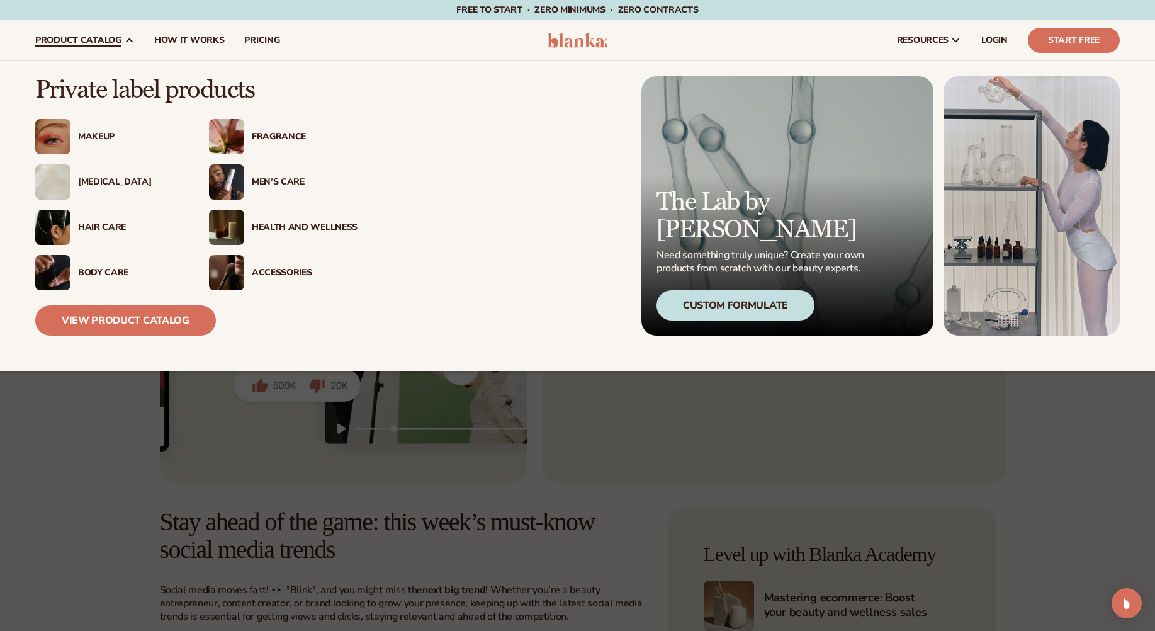
click at [276, 135] on div "Fragrance" at bounding box center [305, 137] width 106 height 11
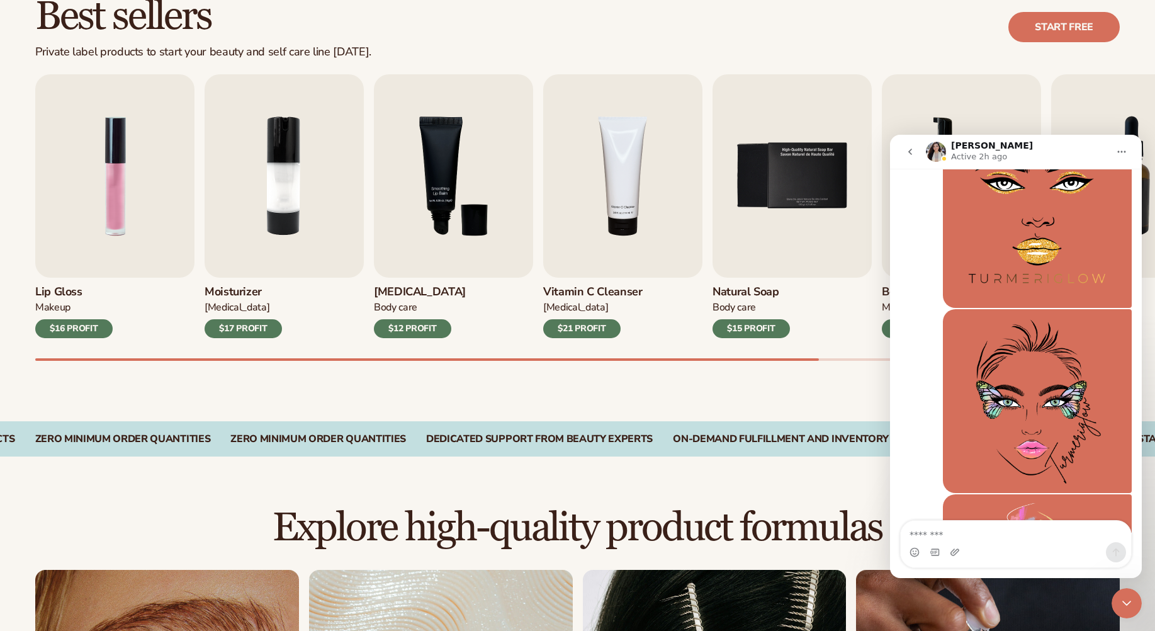
scroll to position [4113, 0]
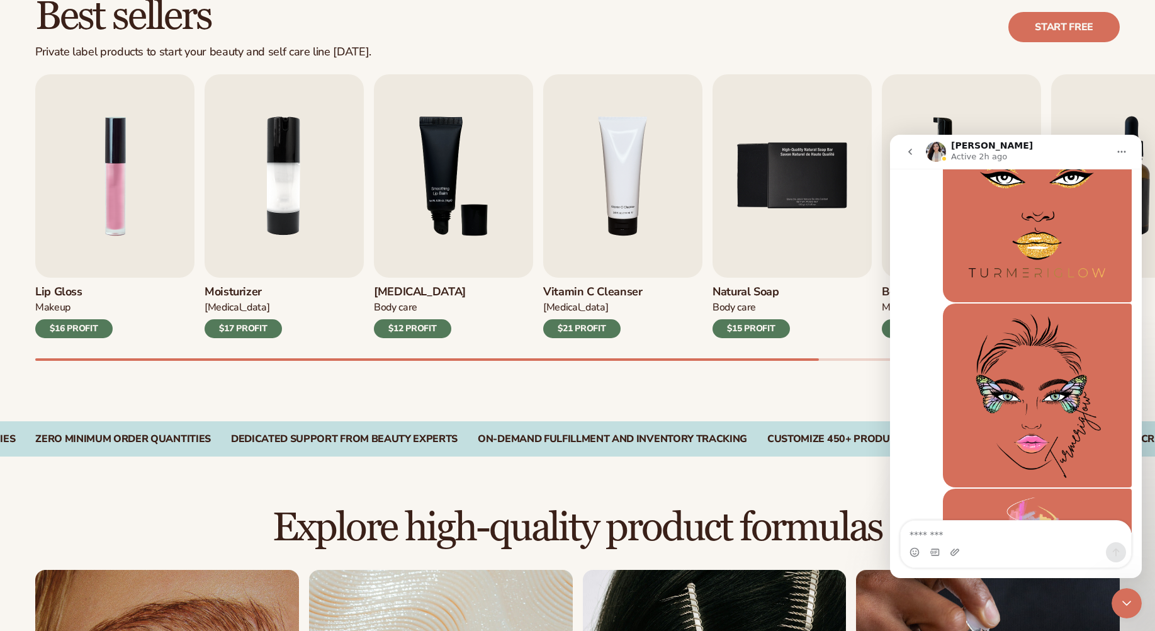
click at [1135, 593] on div "Close Intercom Messenger" at bounding box center [1127, 603] width 30 height 30
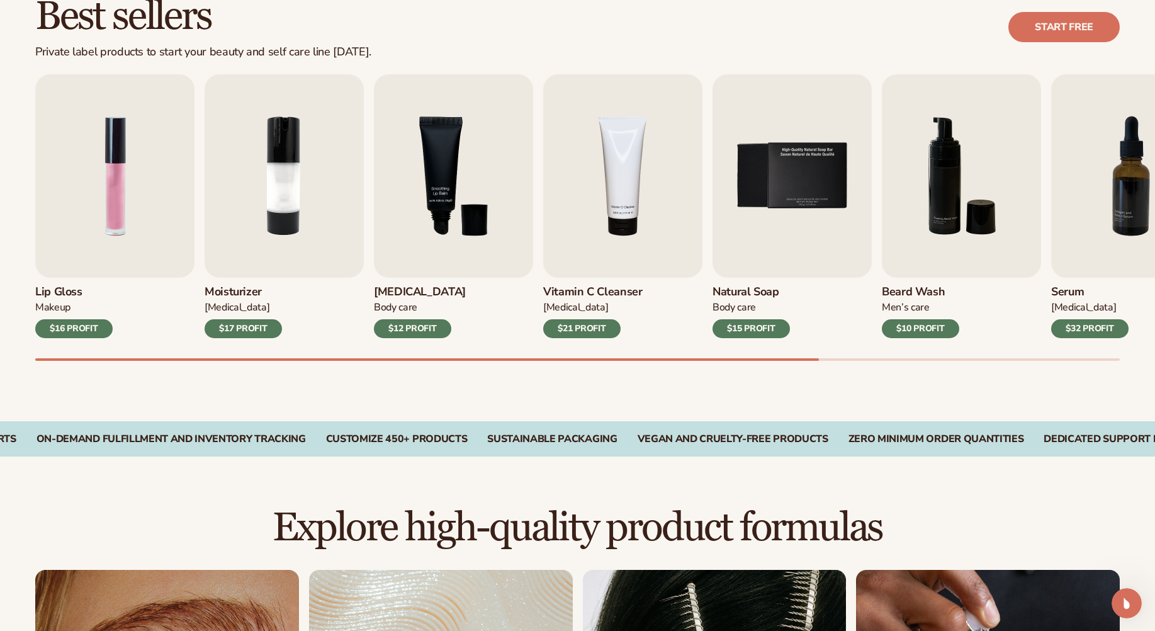
drag, startPoint x: 780, startPoint y: 358, endPoint x: 842, endPoint y: 358, distance: 62.3
click at [842, 358] on div "Lip Gloss Makeup $16 PROFIT Moisturizer Skin Care $17 PROFIT Lip Balm Body Care…" at bounding box center [595, 217] width 1120 height 286
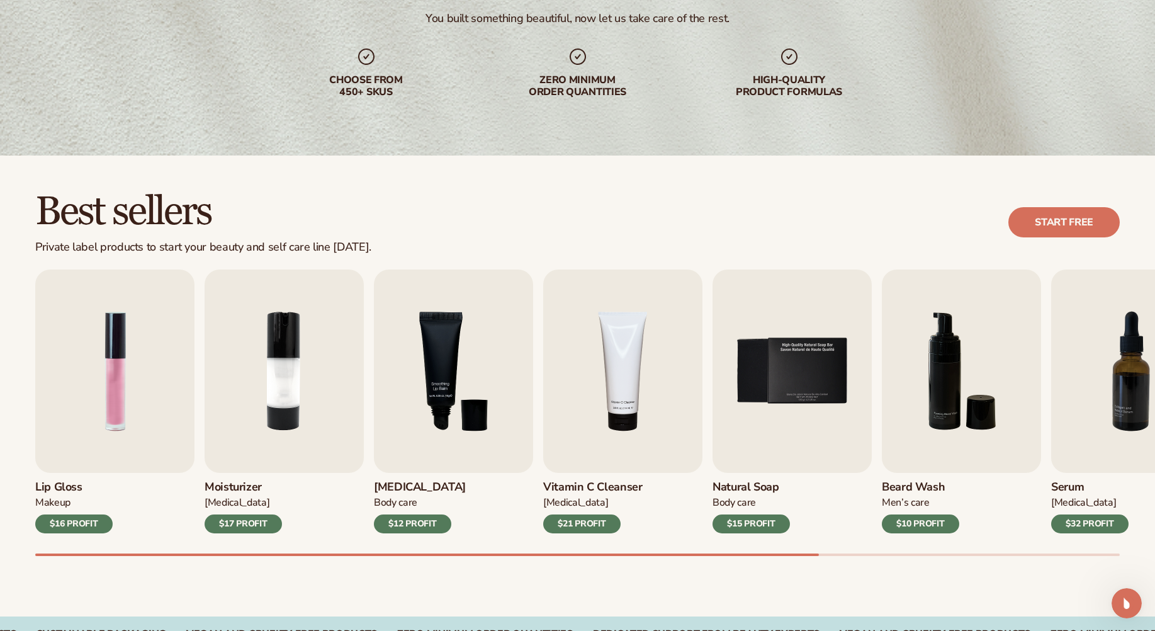
scroll to position [315, 0]
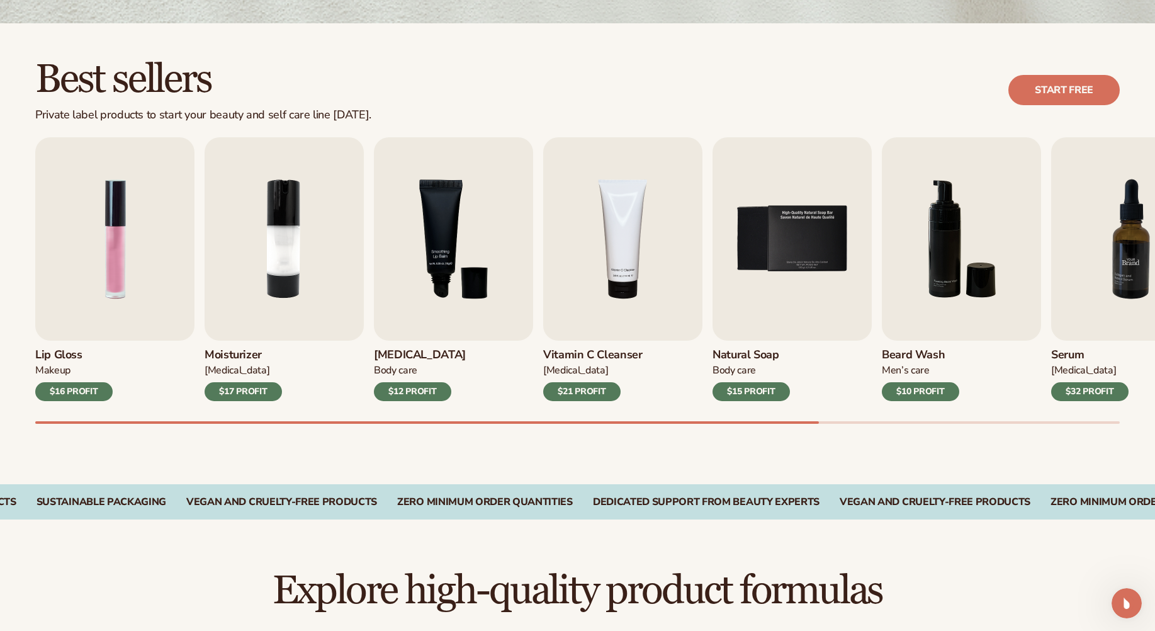
click at [1091, 266] on img "7 / 9" at bounding box center [1130, 238] width 159 height 203
click at [1092, 301] on img "7 / 9" at bounding box center [1130, 238] width 159 height 203
